Goal: Task Accomplishment & Management: Manage account settings

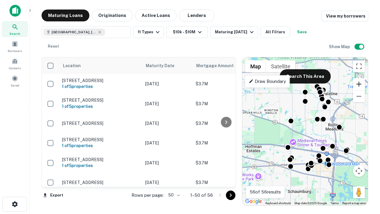
click at [359, 84] on button "Zoom in" at bounding box center [359, 84] width 12 height 12
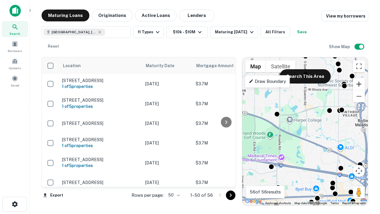
click at [359, 84] on button "Zoom in" at bounding box center [359, 84] width 12 height 12
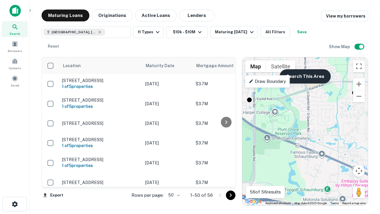
click at [305, 76] on button "Search This Area" at bounding box center [305, 76] width 51 height 14
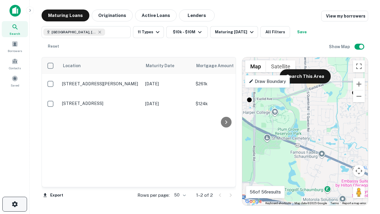
click at [15, 204] on icon "button" at bounding box center [14, 204] width 7 height 7
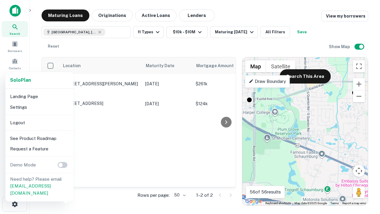
click at [39, 122] on li "Logout" at bounding box center [40, 122] width 64 height 11
